Goal: Task Accomplishment & Management: Manage account settings

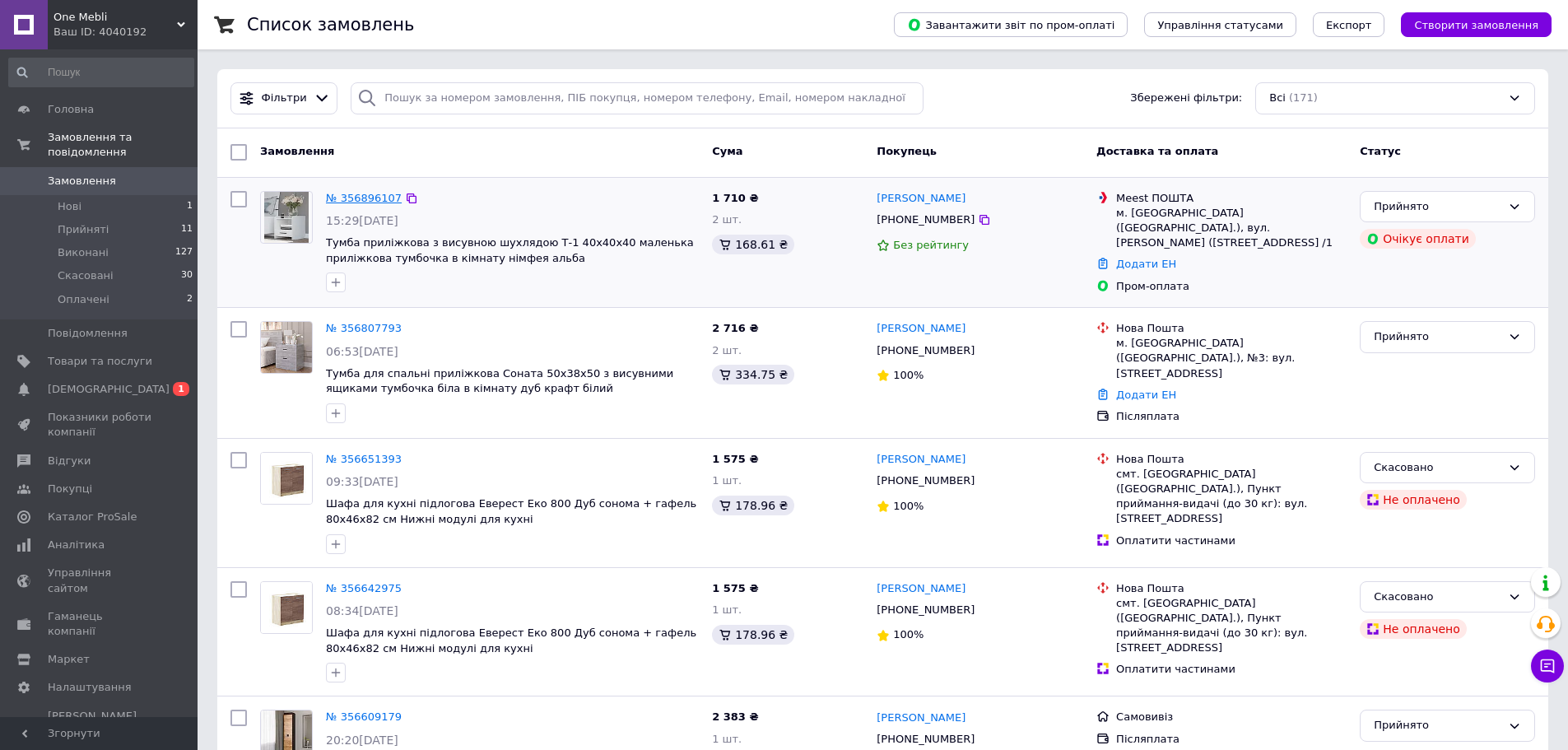
click at [359, 203] on link "№ 356896107" at bounding box center [363, 197] width 76 height 13
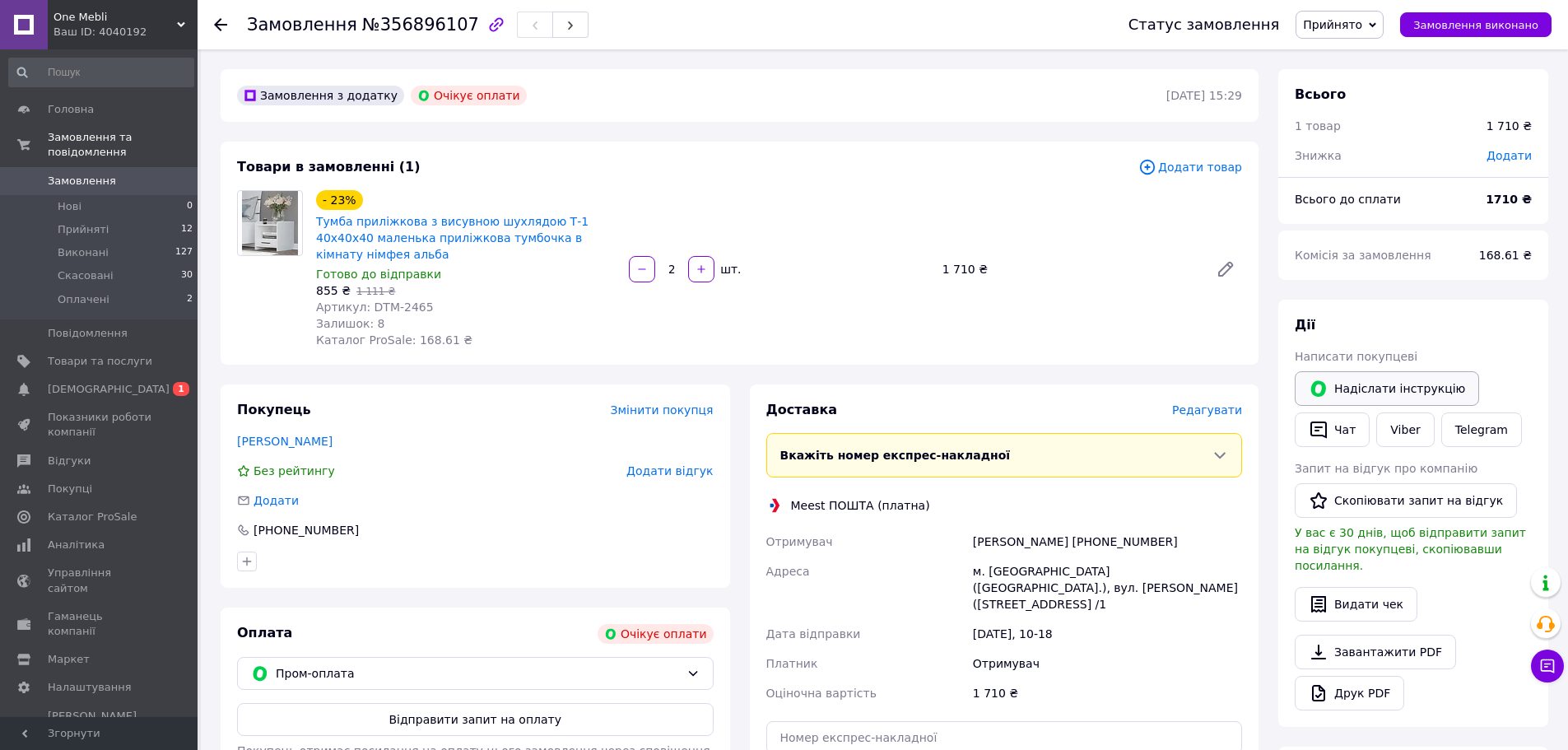
click at [1374, 400] on button "Надіслати інструкцію" at bounding box center [1386, 388] width 184 height 34
click at [783, 179] on div "Товари в замовленні (1) Додати товар - 23% Тумба приліжкова з висувною шухлядою…" at bounding box center [740, 252] width 1038 height 223
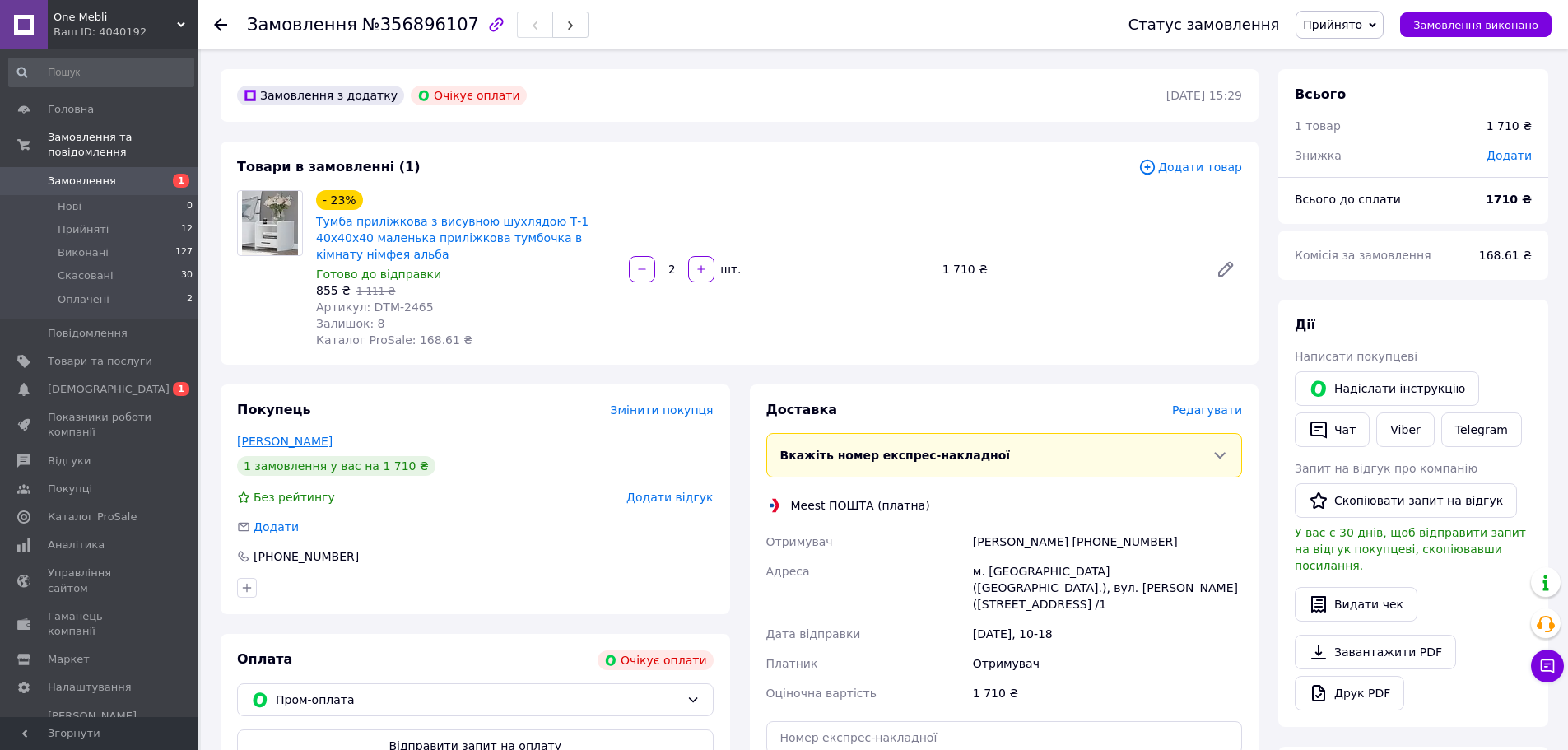
click at [260, 435] on link "[PERSON_NAME]" at bounding box center [285, 441] width 95 height 13
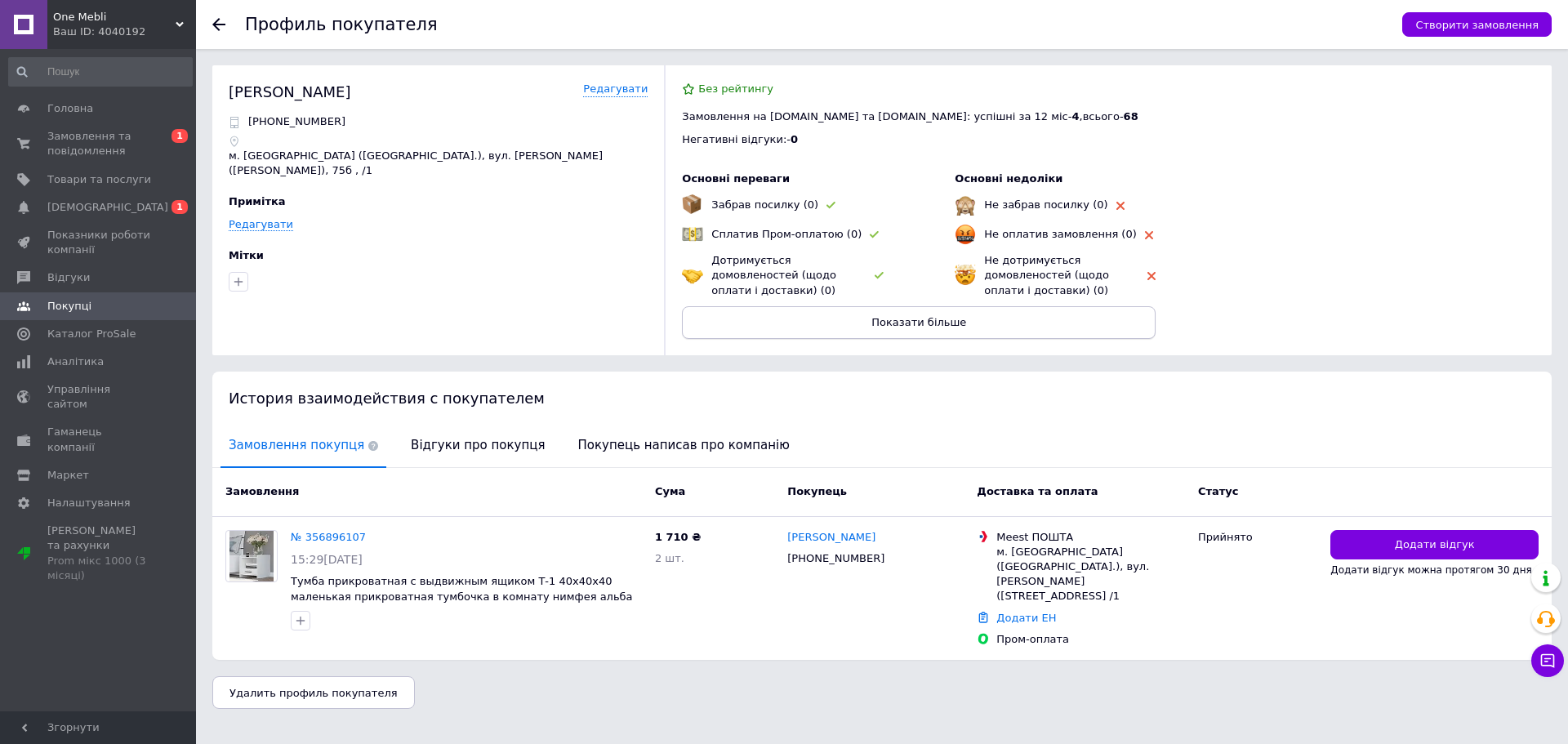
click at [986, 319] on button "Показати більше" at bounding box center [918, 323] width 473 height 33
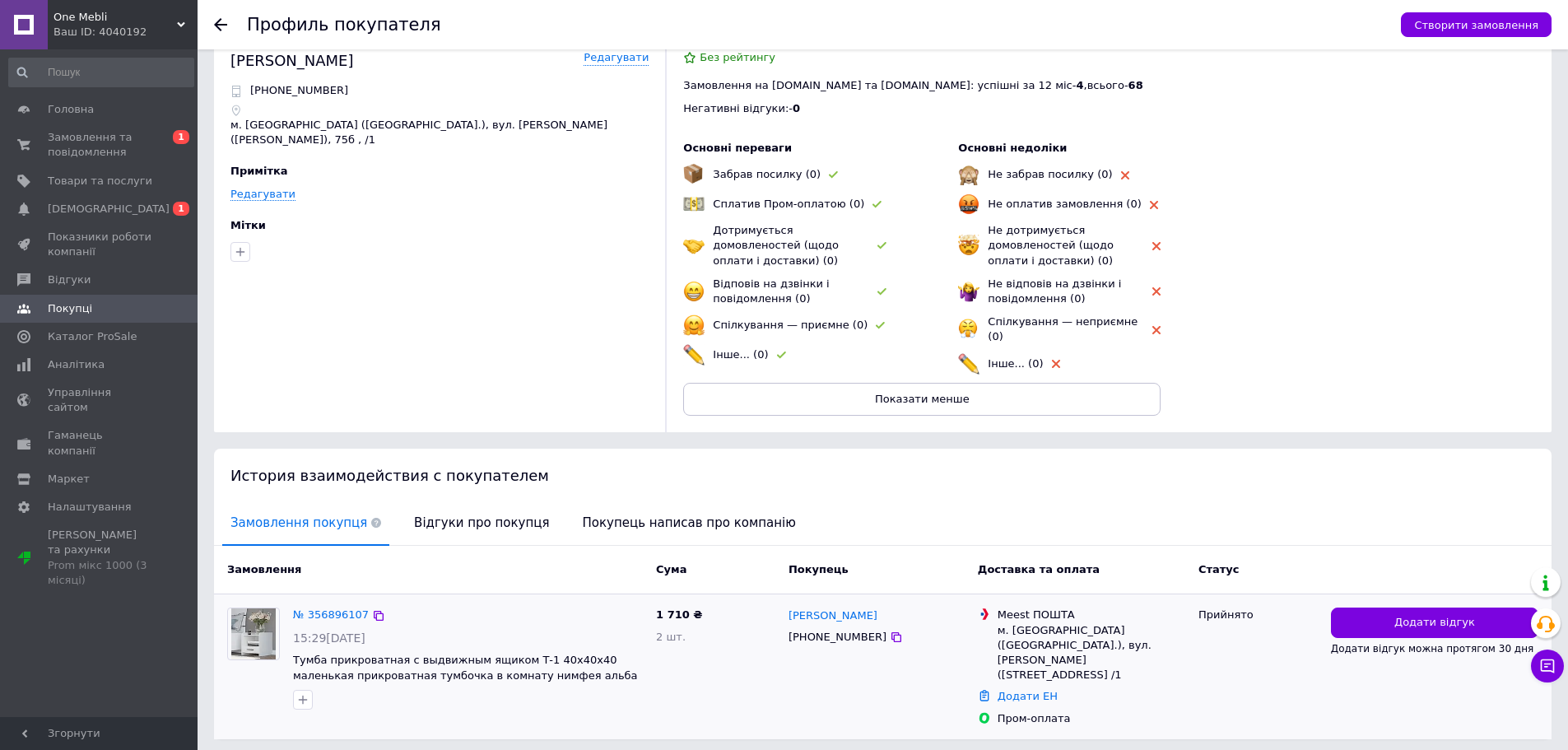
scroll to position [64, 0]
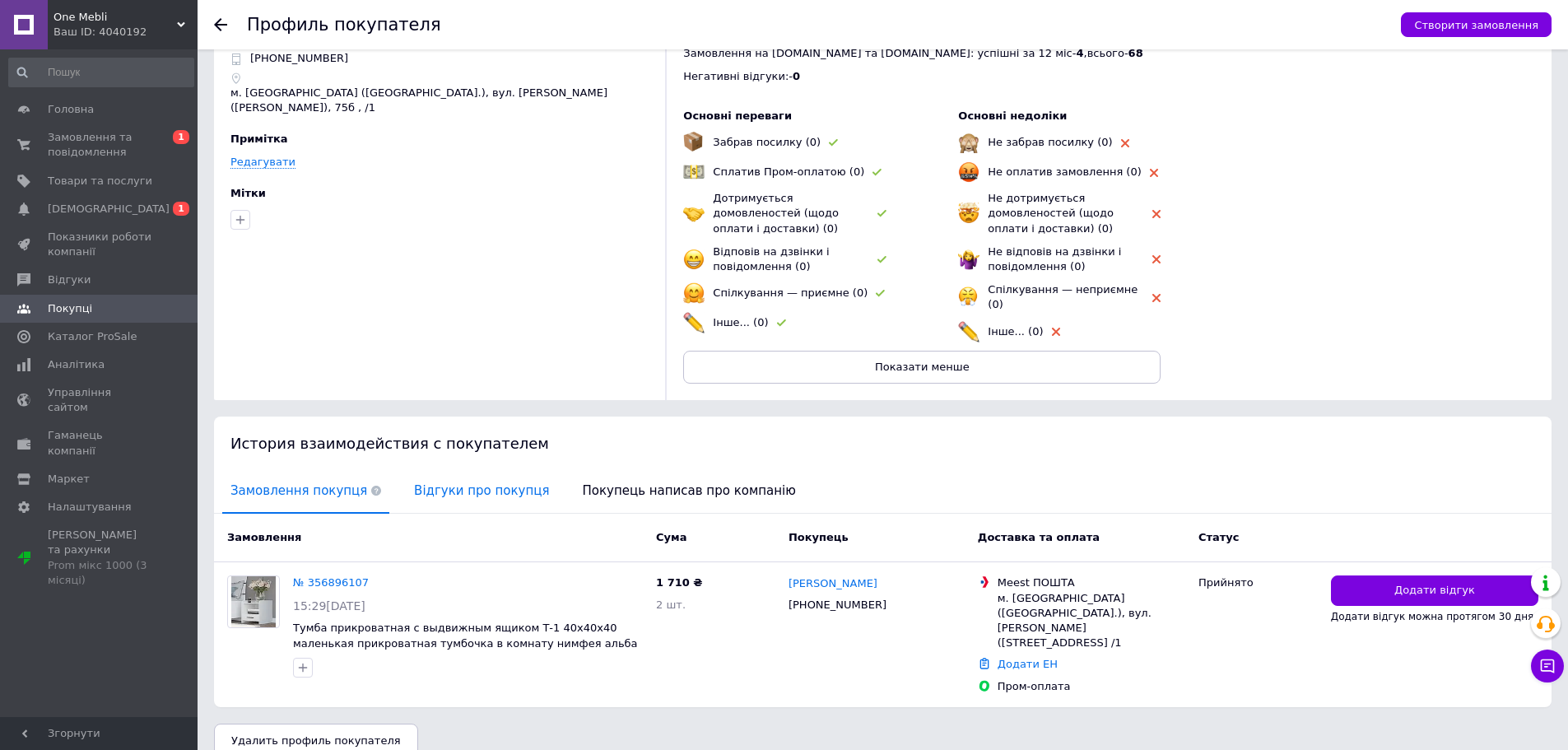
click at [461, 482] on span "Відгуки про покупця" at bounding box center [481, 491] width 151 height 42
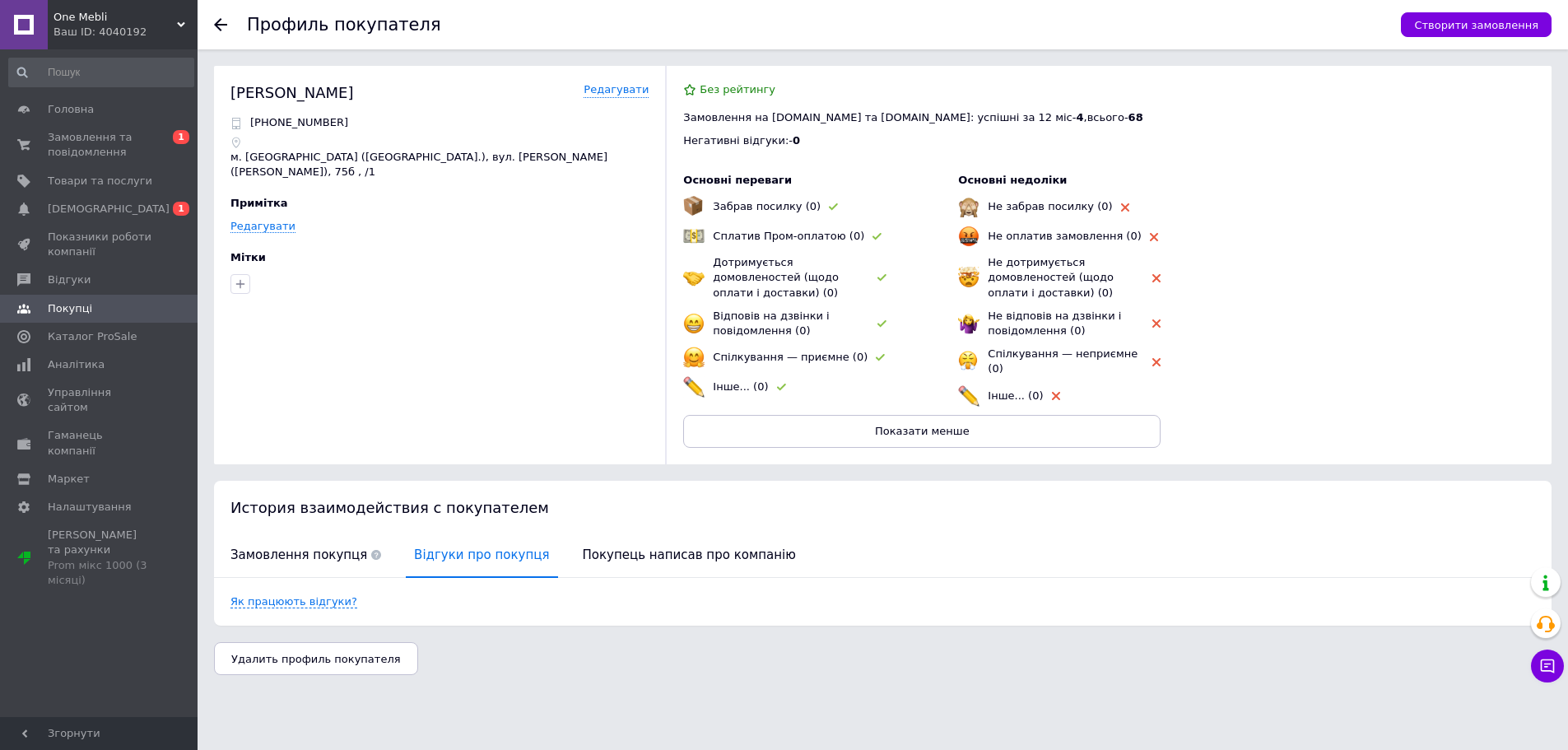
scroll to position [0, 0]
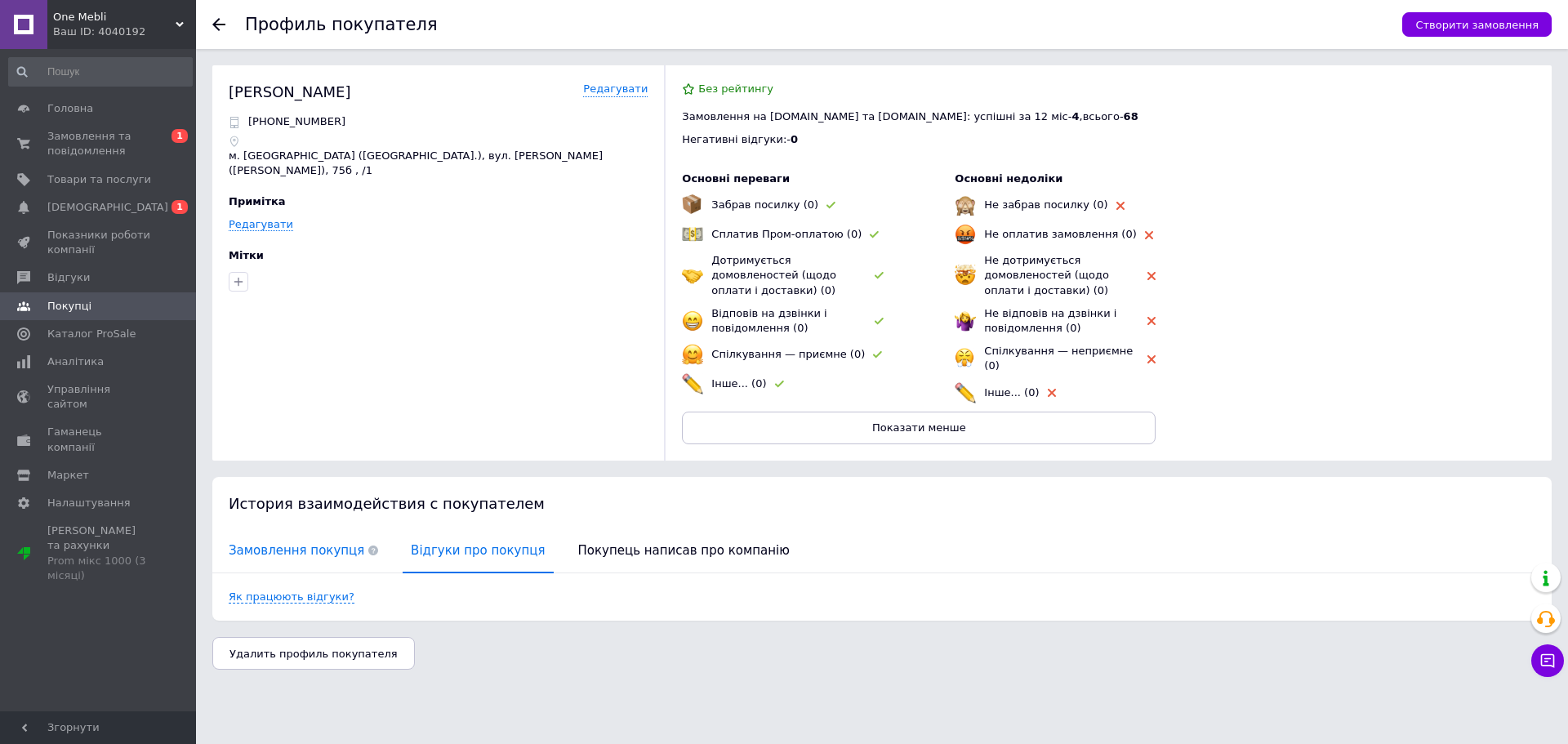
click at [294, 540] on span "Замовлення покупця" at bounding box center [303, 550] width 166 height 42
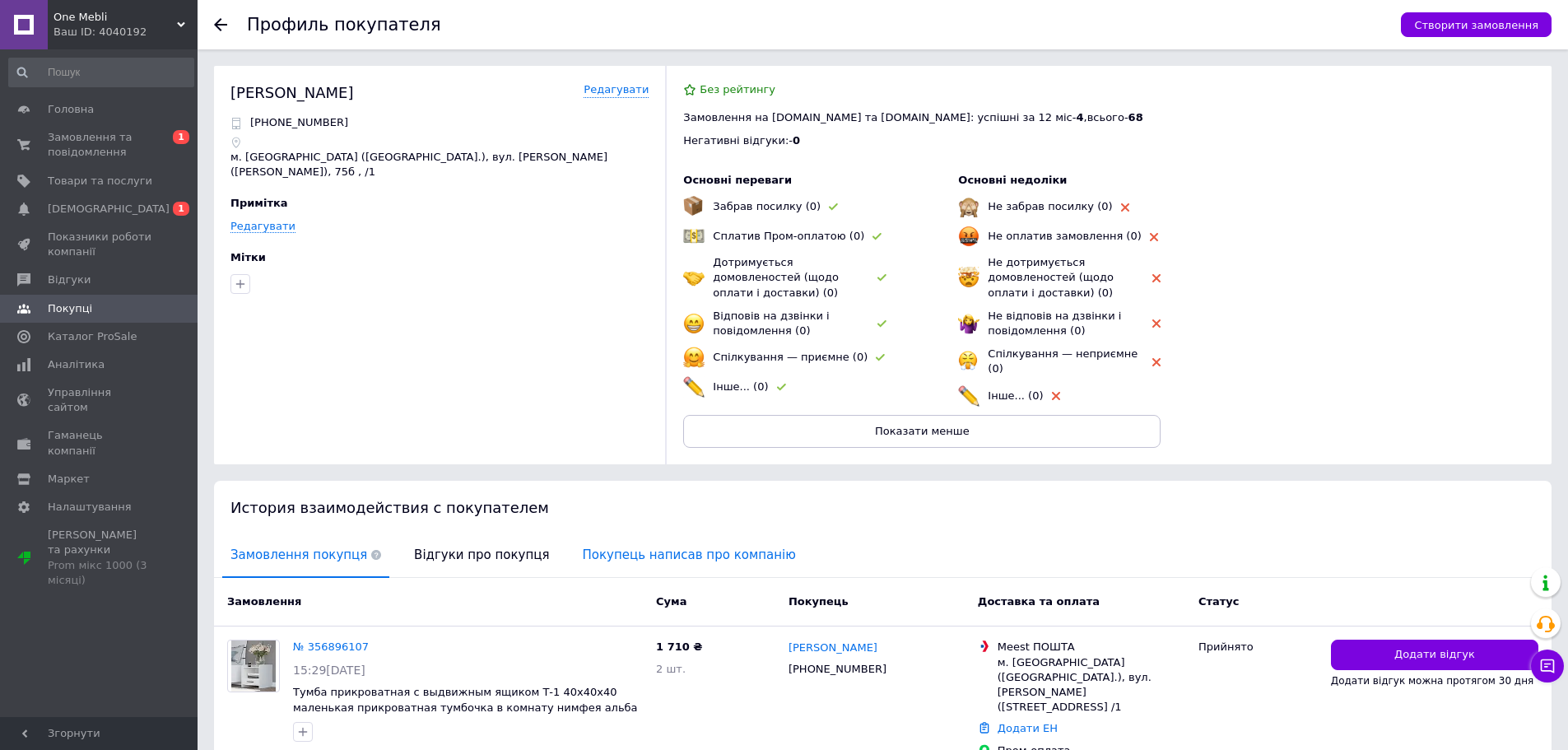
click at [583, 549] on span "Покупець написав про компанію" at bounding box center [689, 555] width 230 height 42
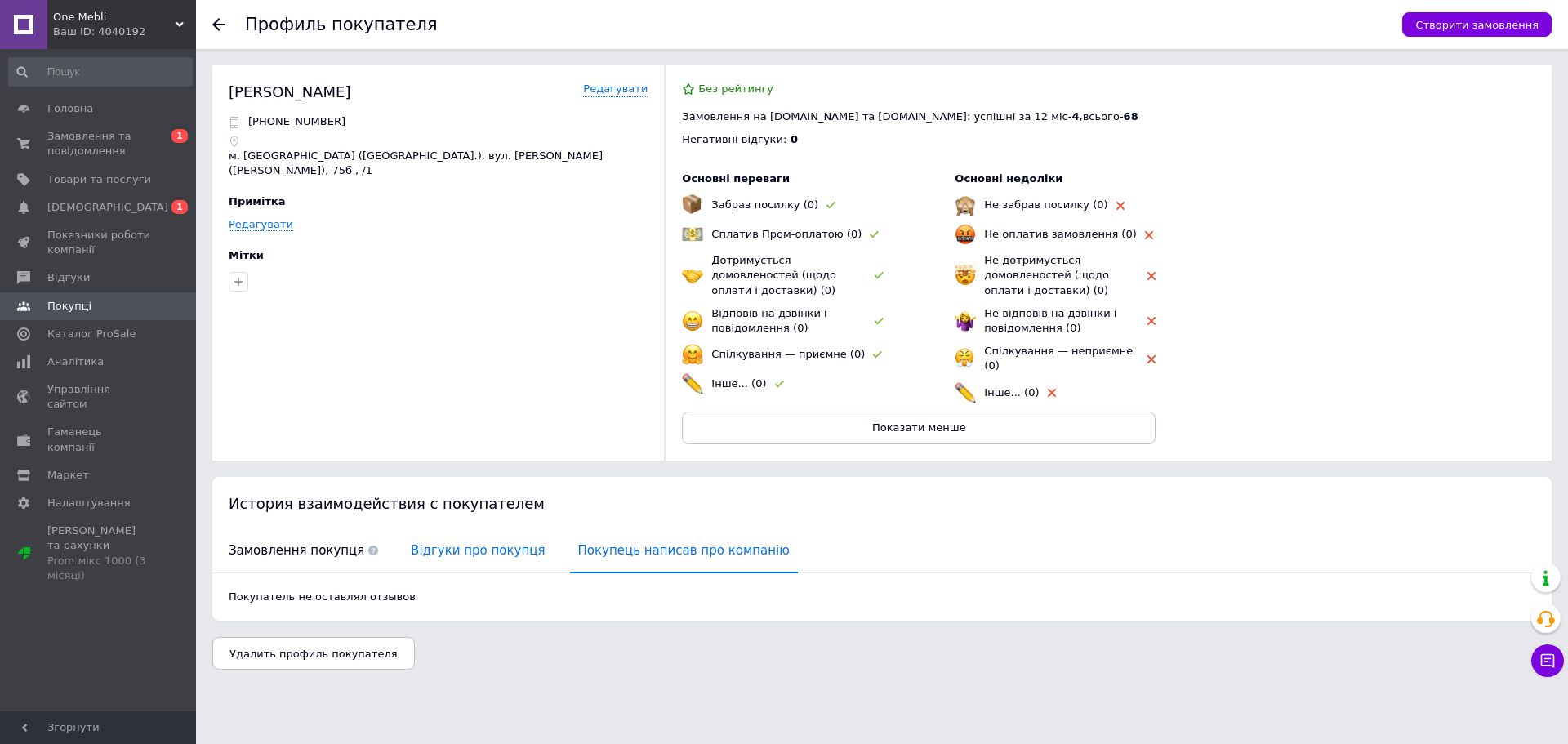
click at [450, 551] on span "Відгуки про покупця" at bounding box center [477, 550] width 150 height 42
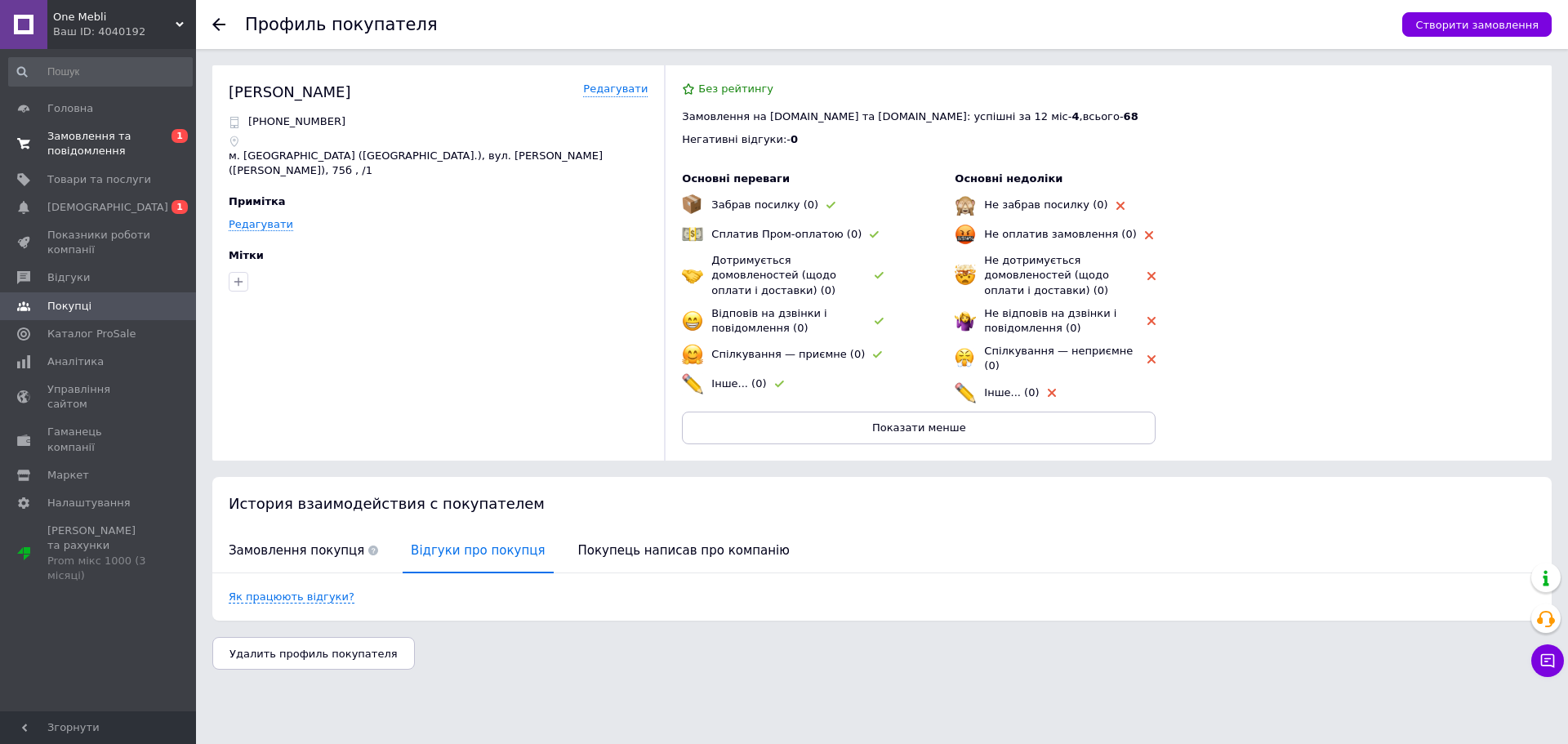
click at [77, 141] on span "Замовлення та повідомлення" at bounding box center [99, 144] width 104 height 29
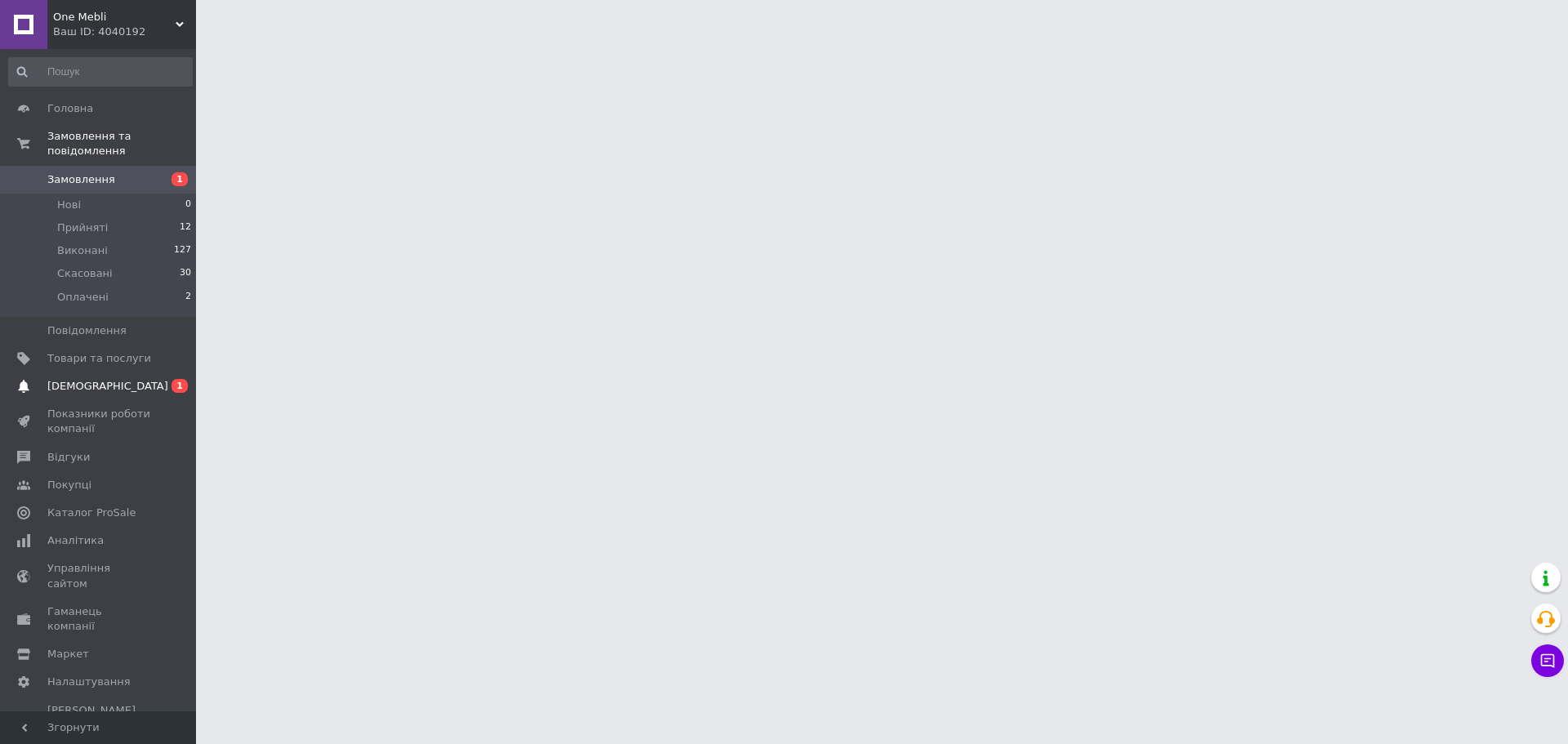
click at [92, 379] on span "[DEMOGRAPHIC_DATA]" at bounding box center [108, 386] width 121 height 15
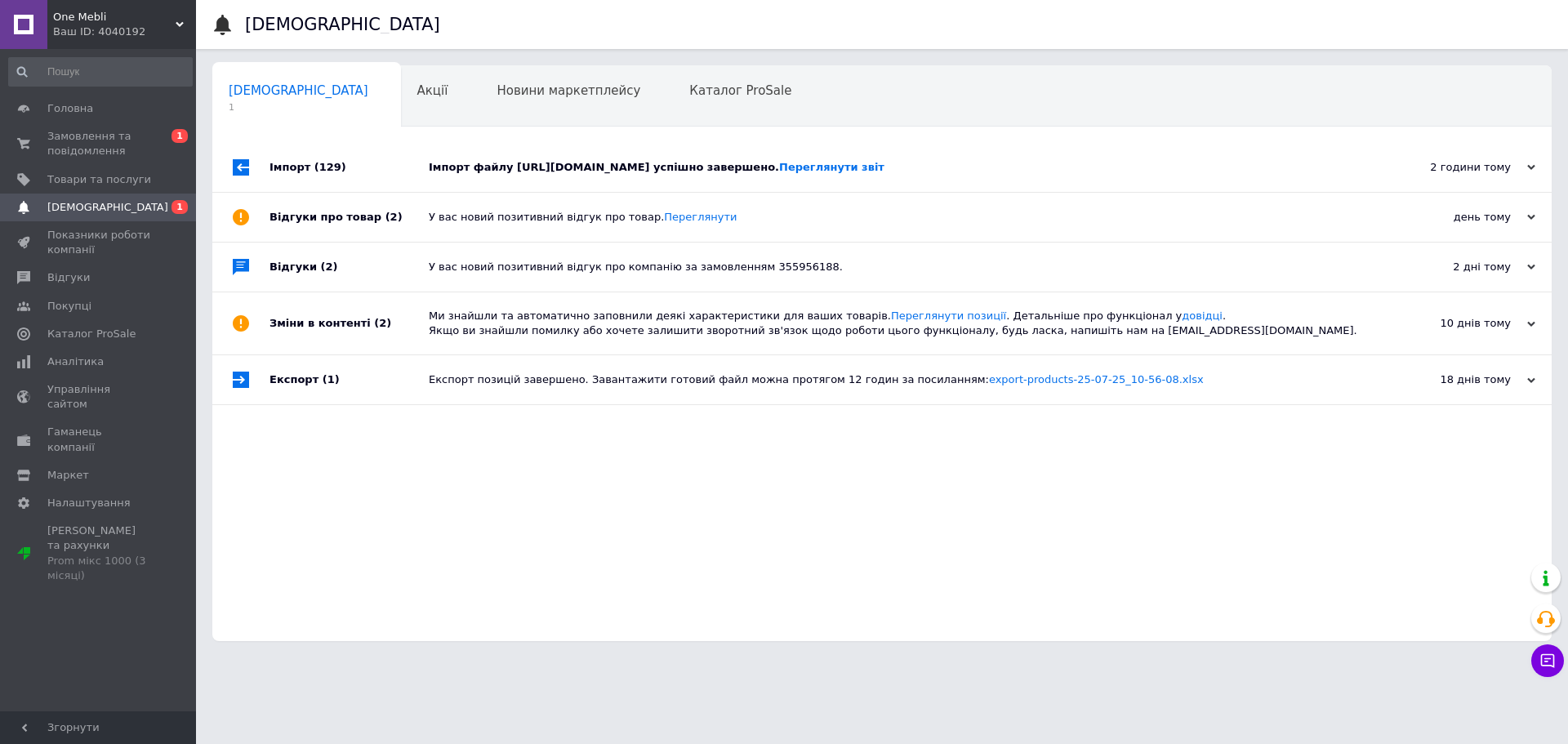
click at [573, 174] on div "Імпорт файлу [URL][DOMAIN_NAME] успішно завершено. Переглянути звіт" at bounding box center [900, 167] width 944 height 15
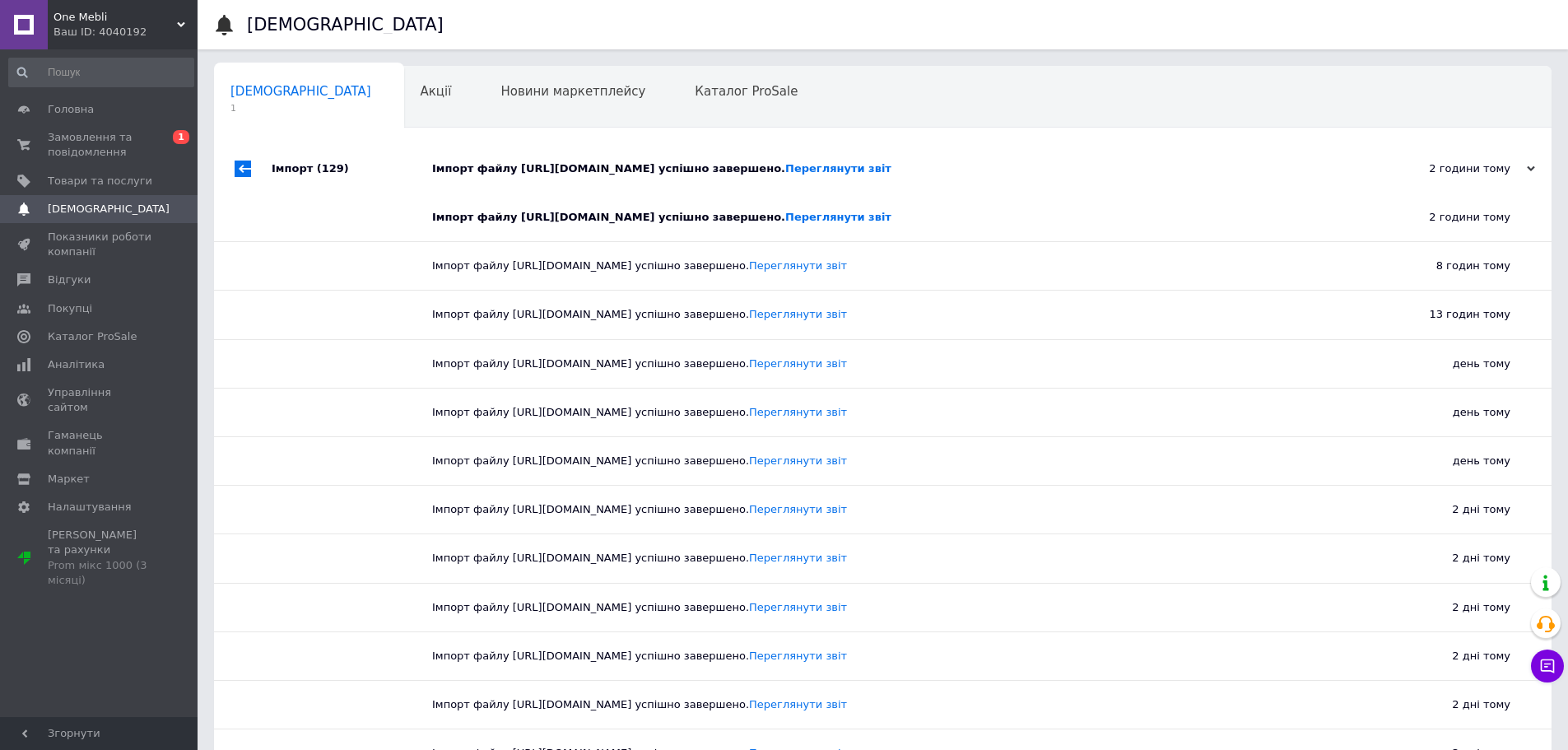
click at [672, 225] on div "Імпорт файлу [URL][DOMAIN_NAME] успішно завершено. Переглянути звіт" at bounding box center [888, 217] width 914 height 15
click at [676, 193] on div "Імпорт файлу [URL][DOMAIN_NAME] успішно завершено. Переглянути звіт" at bounding box center [901, 169] width 938 height 49
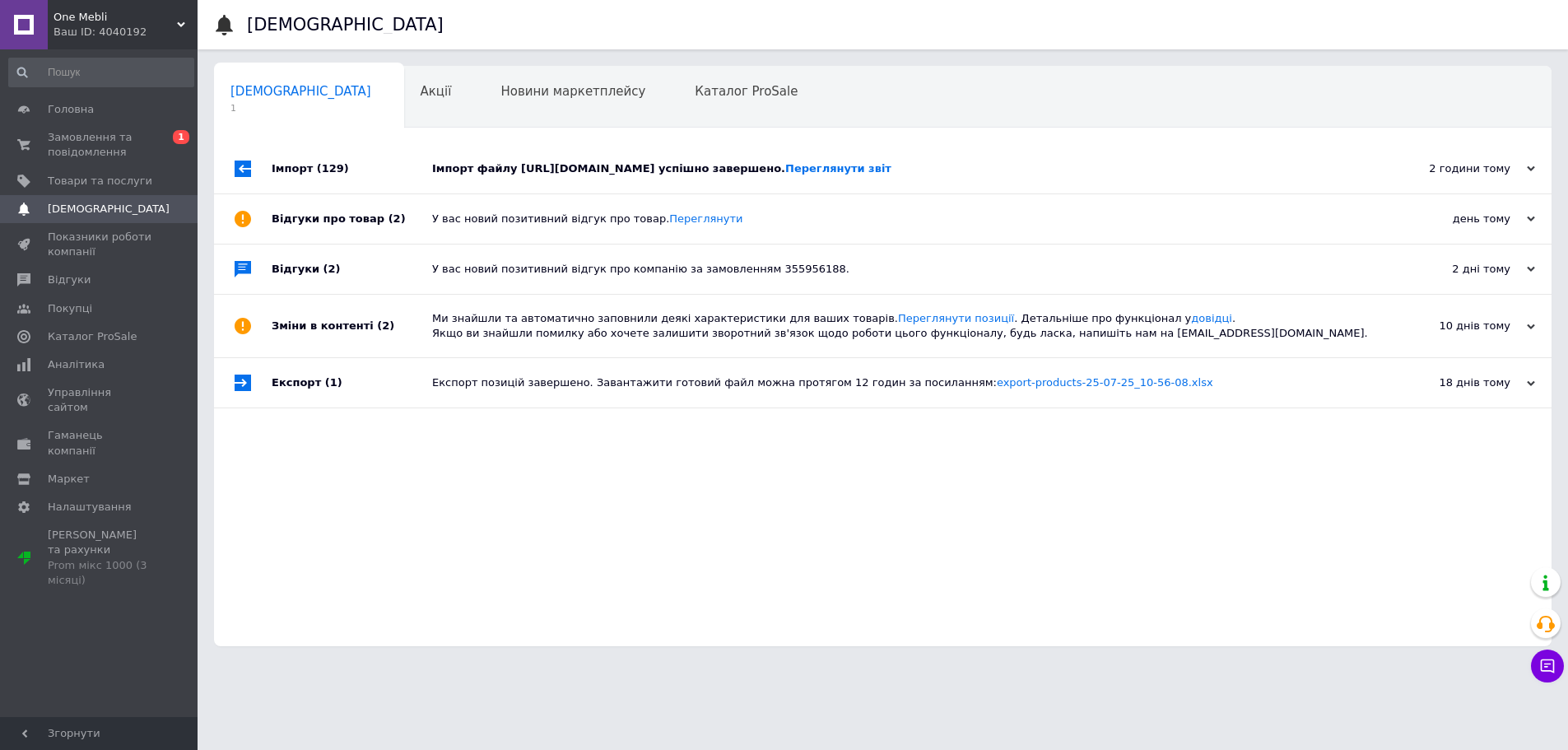
click at [667, 154] on div "Імпорт файлу [URL][DOMAIN_NAME] успішно завершено. Переглянути звіт" at bounding box center [901, 169] width 938 height 49
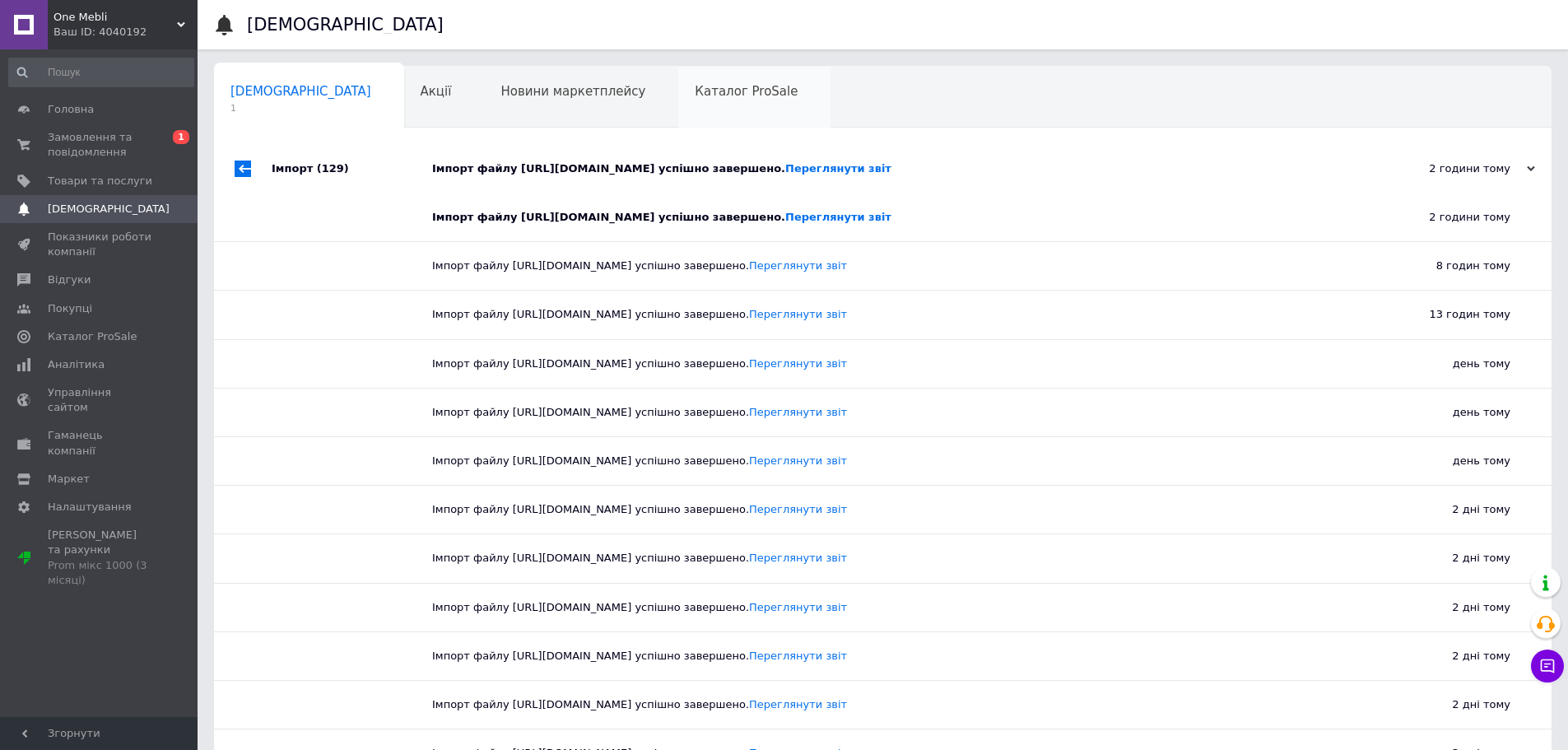
click at [678, 124] on div "Каталог ProSale 0" at bounding box center [754, 98] width 152 height 63
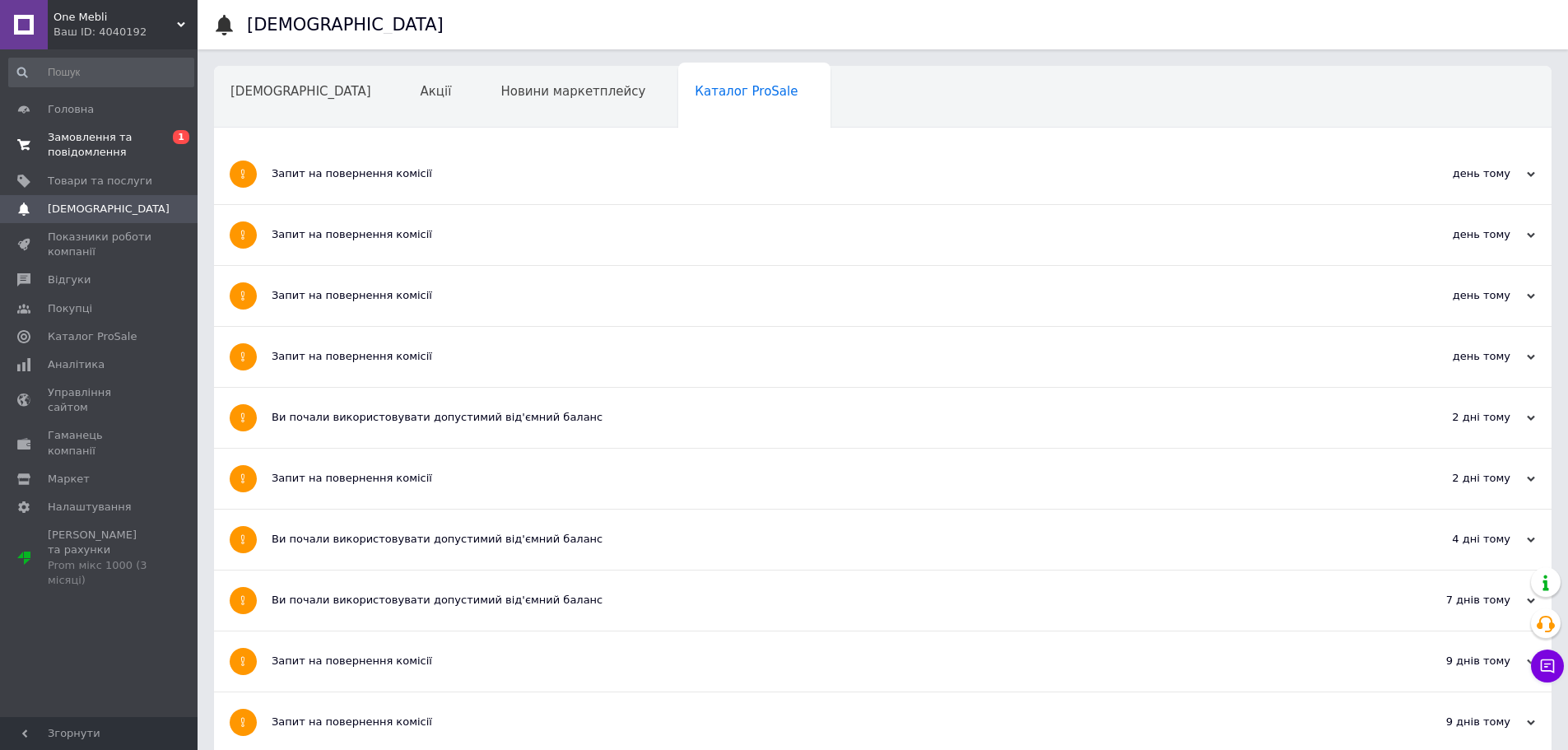
click at [78, 151] on span "Замовлення та повідомлення" at bounding box center [100, 145] width 105 height 29
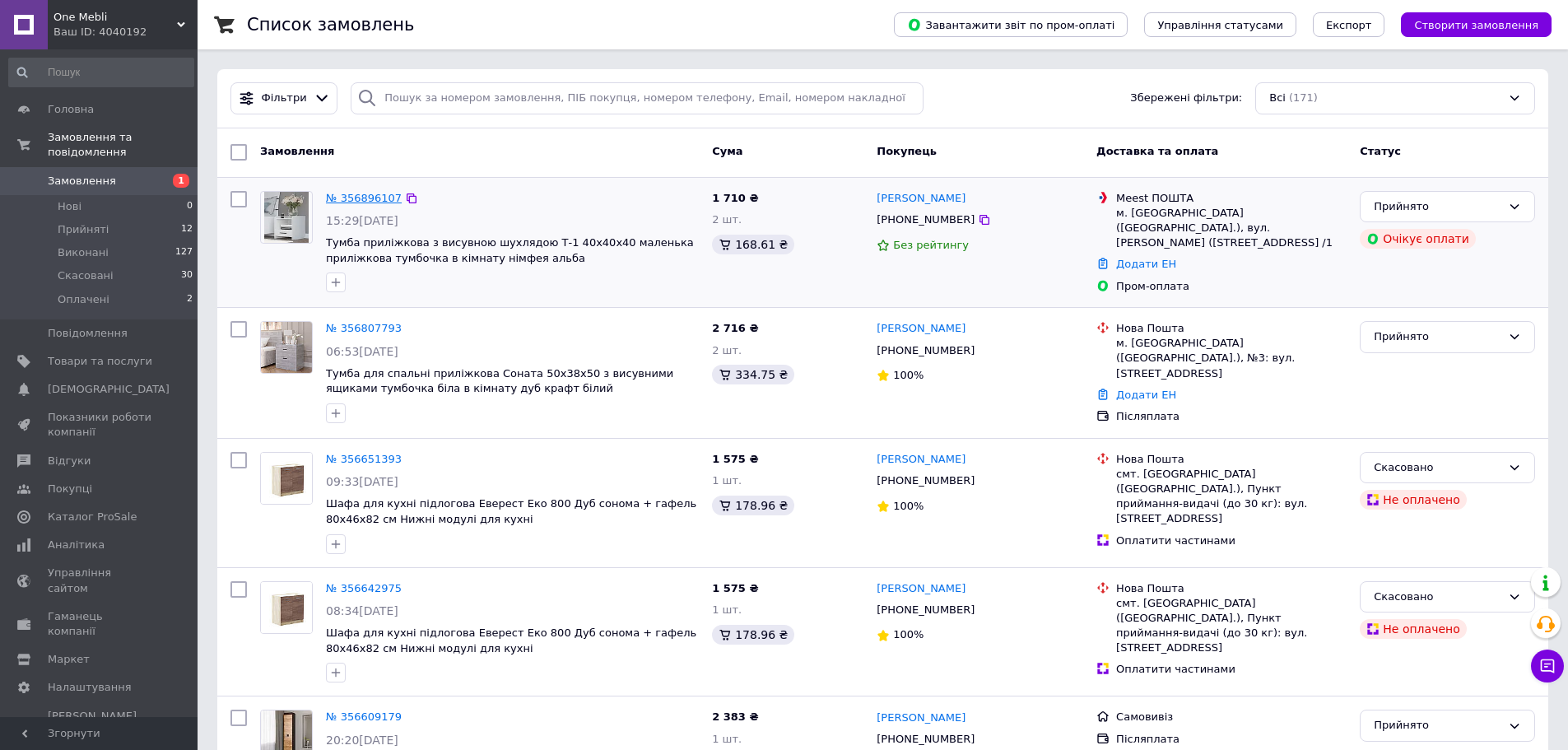
click at [354, 196] on link "№ 356896107" at bounding box center [363, 197] width 76 height 13
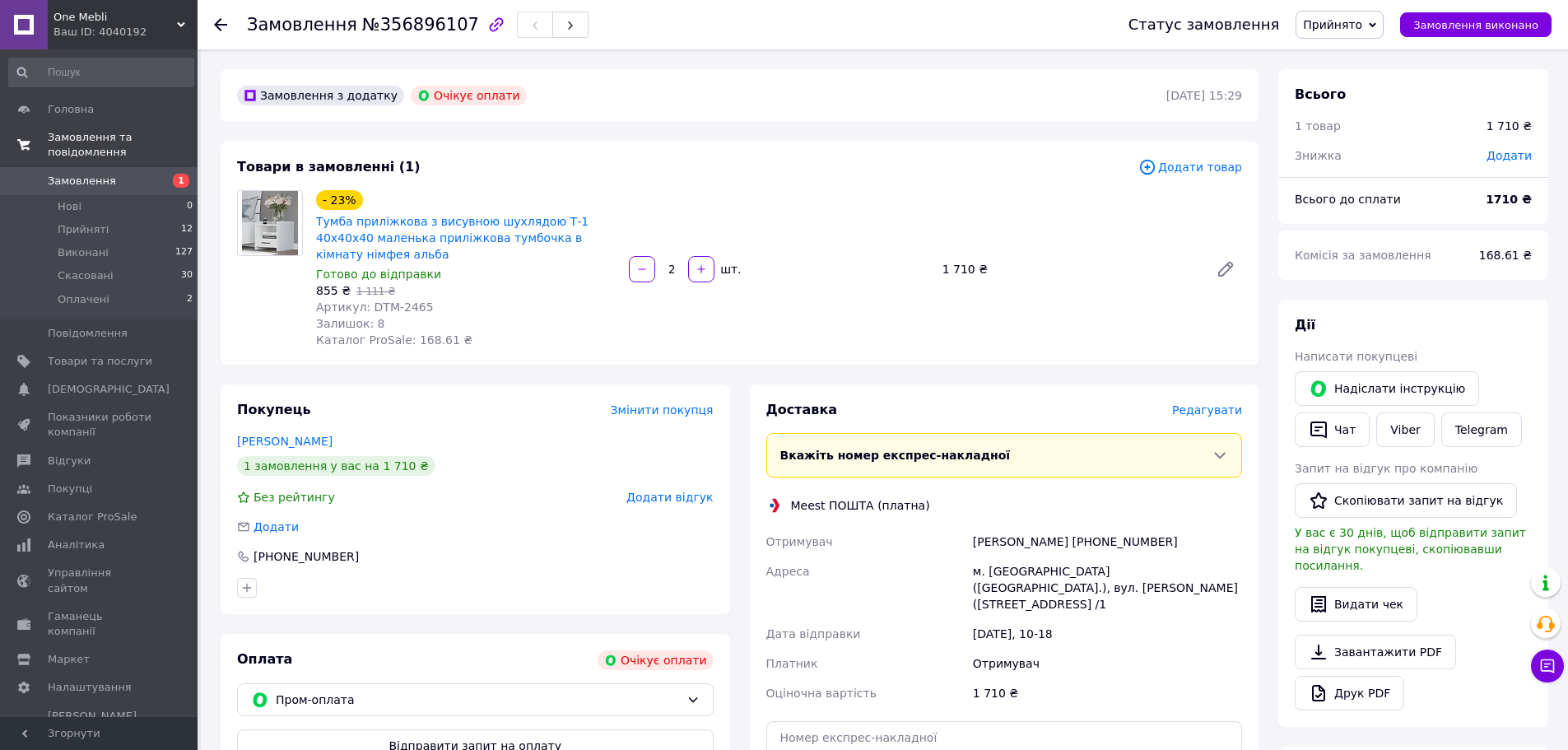
click at [68, 135] on span "Замовлення та повідомлення" at bounding box center [123, 145] width 150 height 29
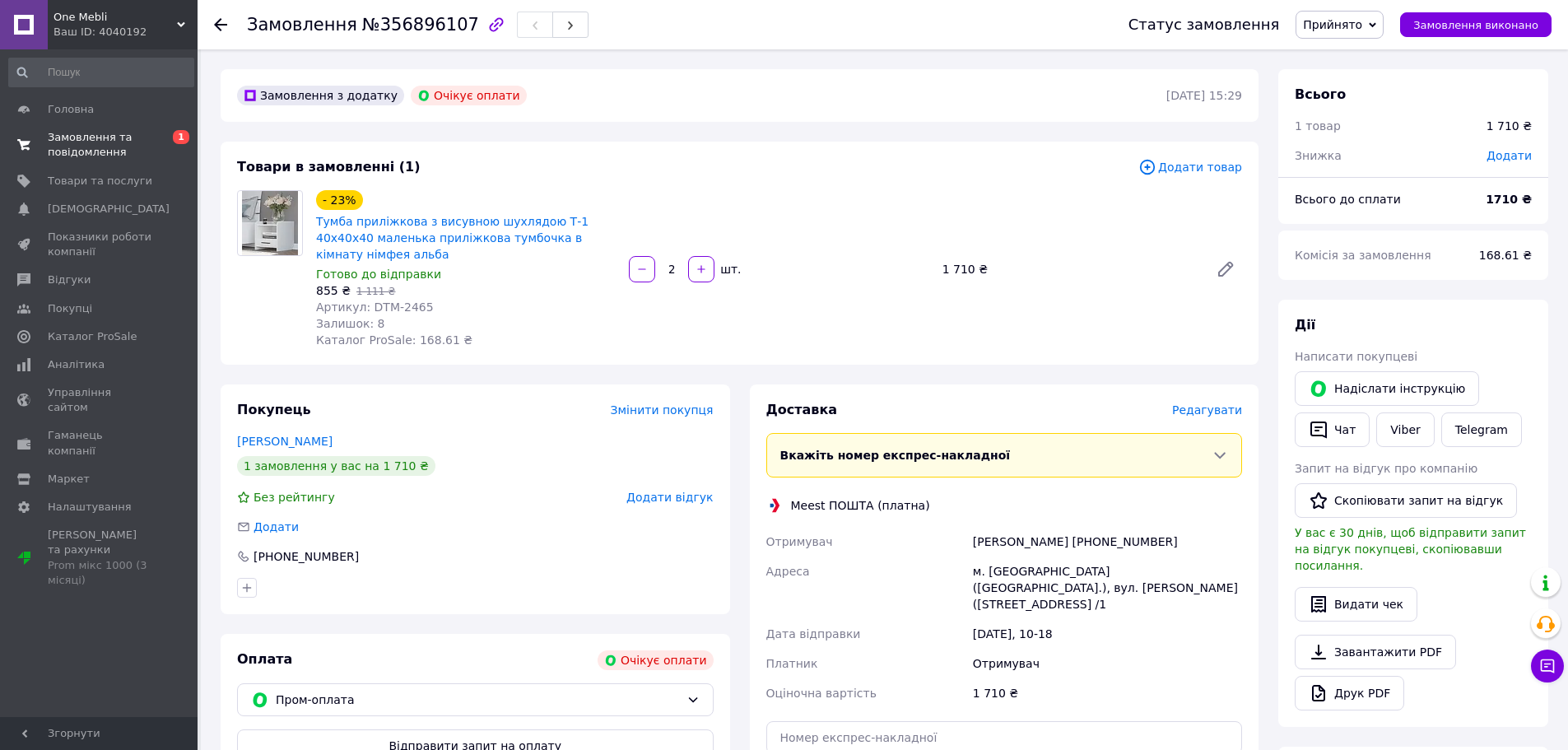
click at [71, 140] on span "Замовлення та повідомлення" at bounding box center [100, 145] width 105 height 29
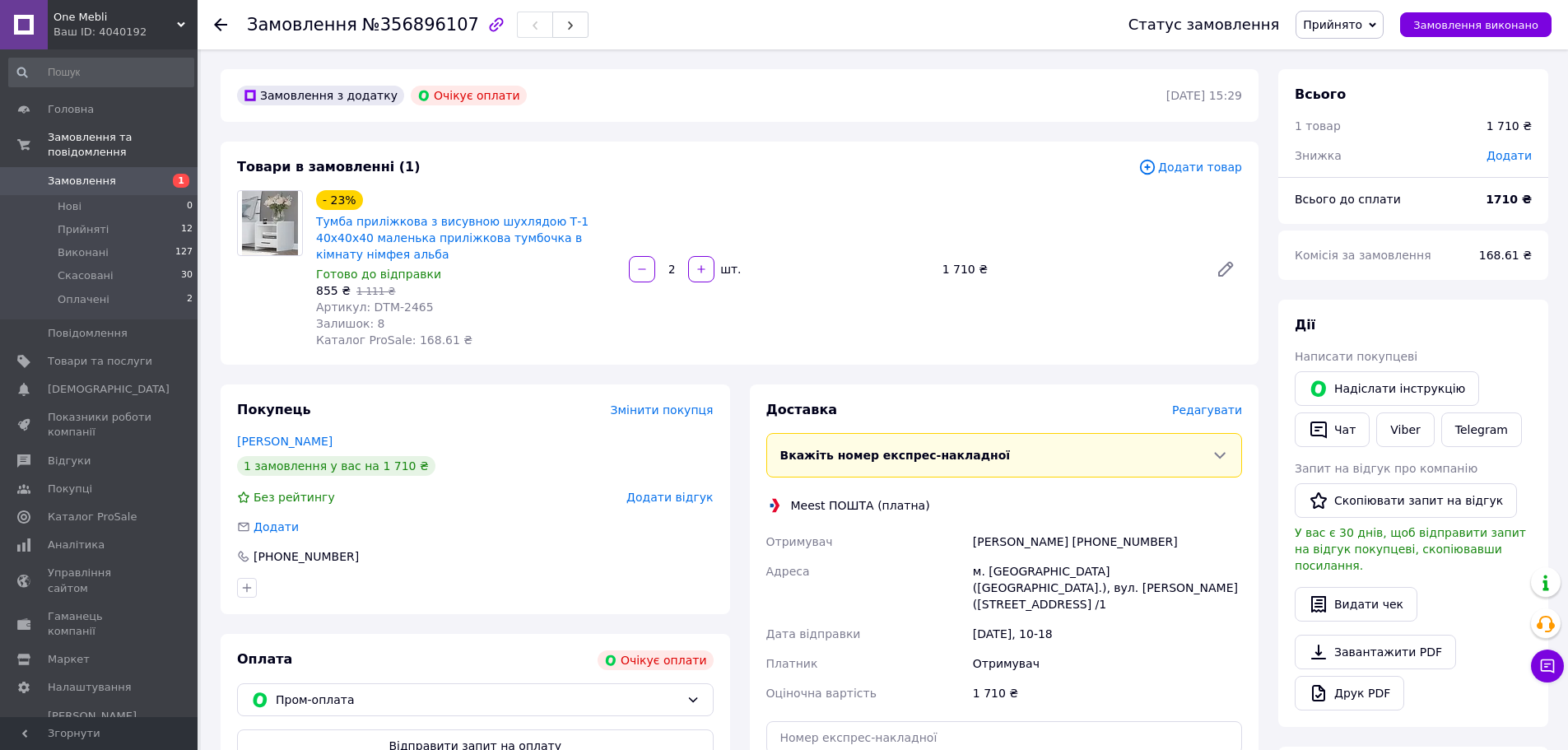
click at [84, 174] on span "Замовлення" at bounding box center [82, 181] width 69 height 15
